Goal: Task Accomplishment & Management: Manage account settings

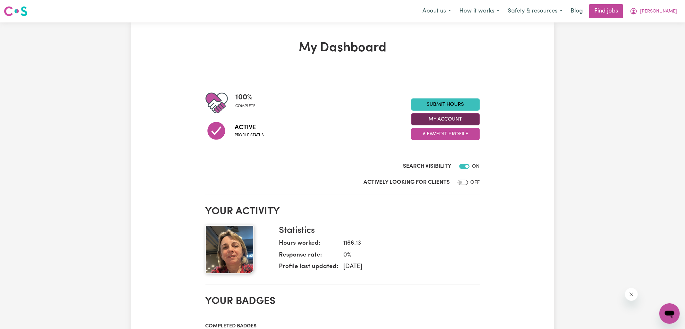
click at [429, 122] on button "My Account" at bounding box center [445, 119] width 69 height 12
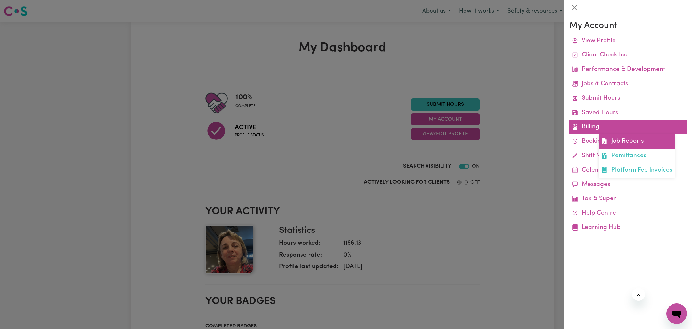
click at [605, 139] on icon at bounding box center [604, 141] width 4 height 6
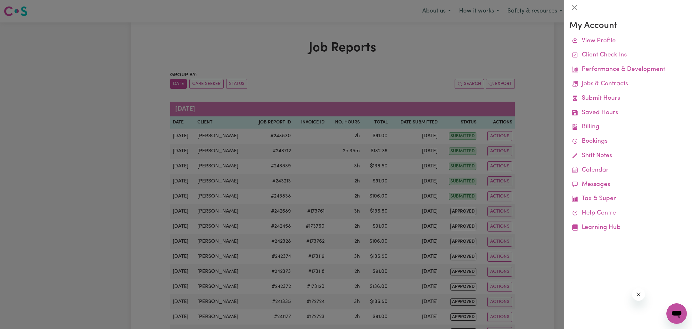
click at [426, 50] on div at bounding box center [346, 164] width 692 height 329
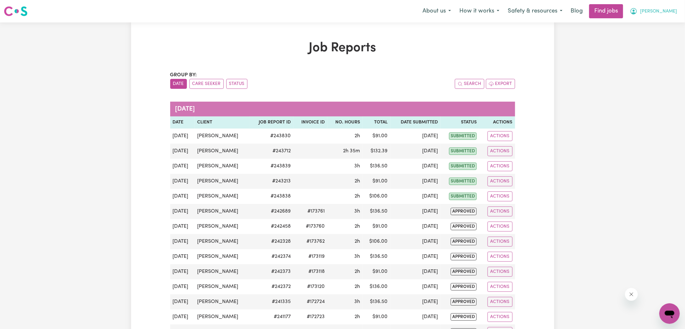
click at [664, 12] on span "[PERSON_NAME]" at bounding box center [658, 11] width 37 height 7
click at [656, 49] on link "Logout" at bounding box center [655, 49] width 51 height 12
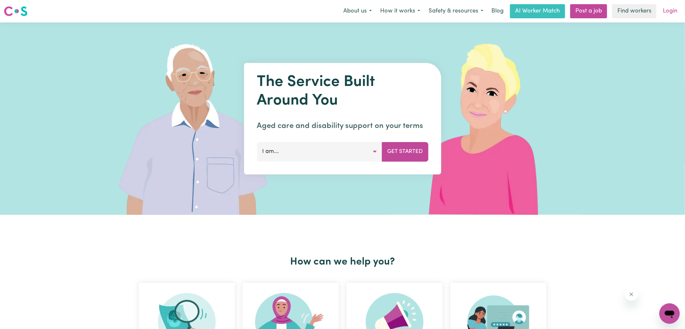
click at [672, 13] on link "Login" at bounding box center [670, 11] width 22 height 14
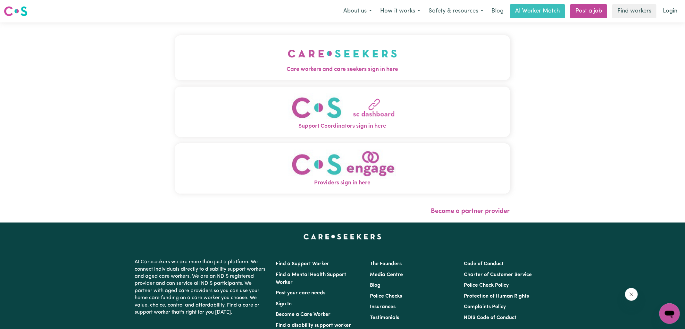
click at [420, 57] on button "Care workers and care seekers sign in here" at bounding box center [342, 57] width 335 height 45
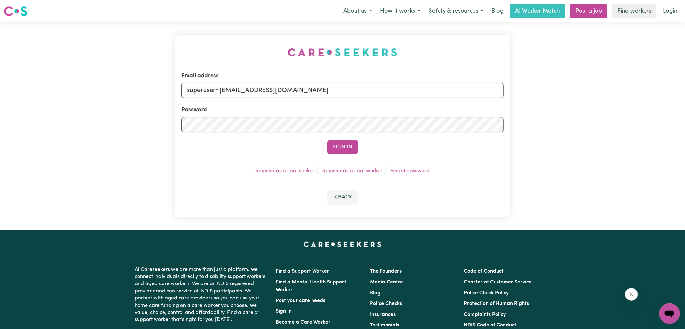
click at [197, 52] on div "Email address superuser~[EMAIL_ADDRESS][DOMAIN_NAME] Password Sign In Register …" at bounding box center [342, 126] width 335 height 182
drag, startPoint x: 221, startPoint y: 88, endPoint x: 371, endPoint y: 113, distance: 152.1
click at [371, 112] on form "Email address superuser~[EMAIL_ADDRESS][DOMAIN_NAME] Password Sign In" at bounding box center [342, 113] width 322 height 82
type input "superuser~[EMAIL_ADDRESS][DOMAIN_NAME]"
click at [327, 140] on button "Sign In" at bounding box center [342, 147] width 31 height 14
